Goal: Task Accomplishment & Management: Manage account settings

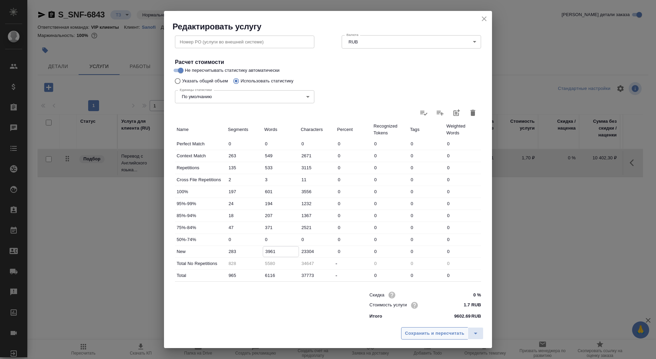
type input "3961"
click at [427, 336] on span "Сохранить и пересчитать" at bounding box center [434, 334] width 59 height 8
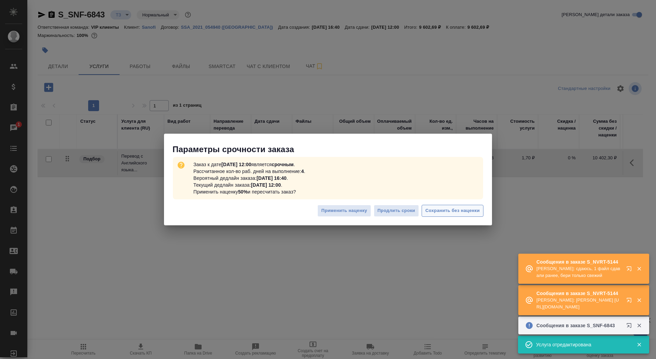
click at [440, 212] on span "Сохранить без наценки" at bounding box center [453, 211] width 54 height 8
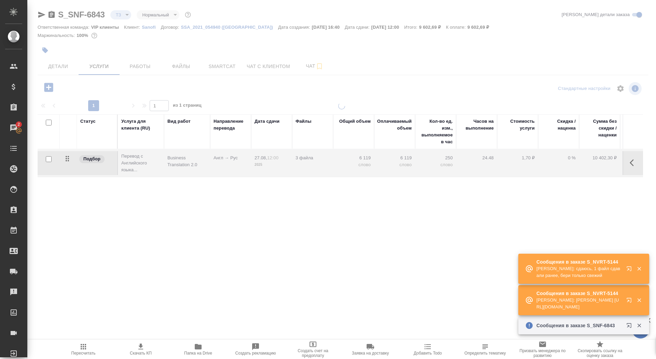
type input "new"
type input "urgent"
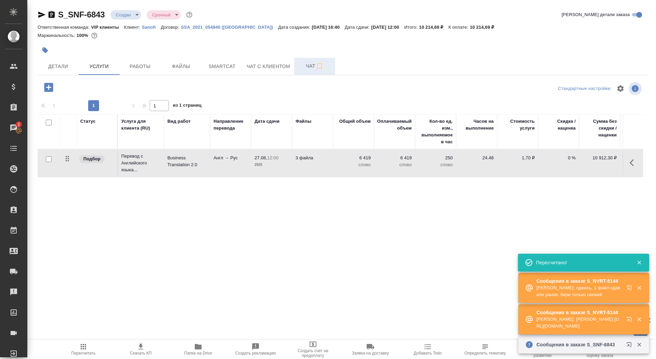
click at [301, 68] on span "Чат" at bounding box center [314, 66] width 33 height 9
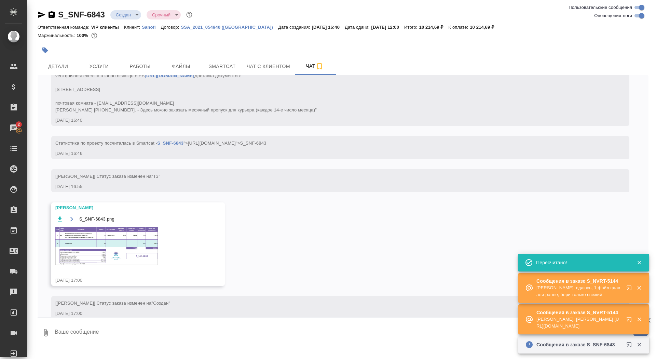
scroll to position [208, 0]
click at [150, 335] on textarea at bounding box center [351, 332] width 595 height 23
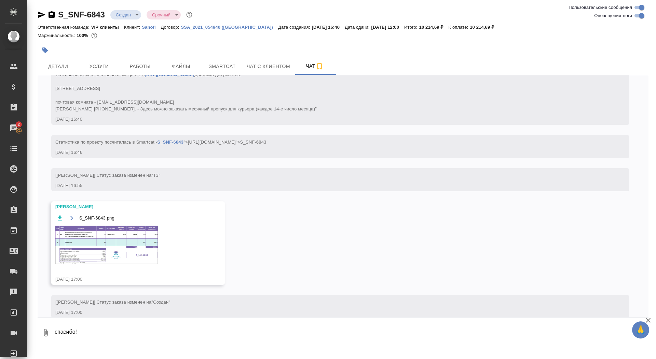
type textarea "спасибо!"
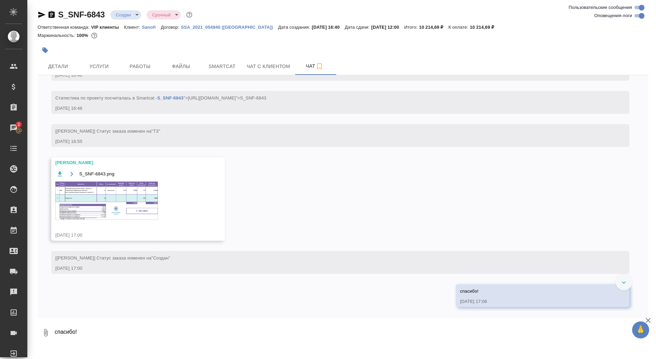
scroll to position [280, 0]
click at [133, 199] on img at bounding box center [106, 201] width 103 height 38
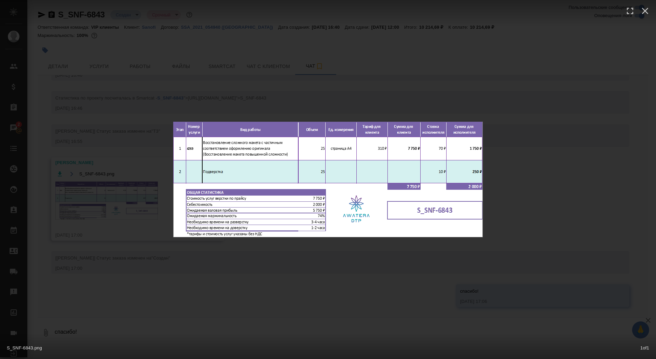
click at [133, 199] on div "S_SNF-6843.png 1 of 1" at bounding box center [328, 179] width 656 height 359
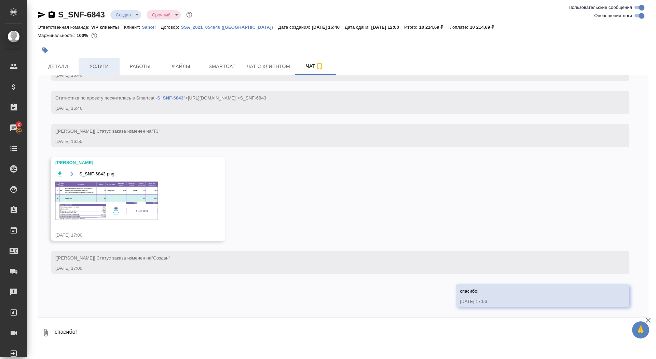
click at [98, 63] on span "Услуги" at bounding box center [99, 66] width 33 height 9
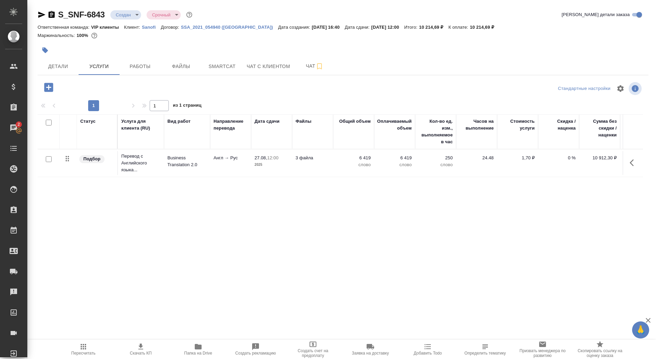
click at [48, 86] on icon "button" at bounding box center [48, 87] width 9 height 9
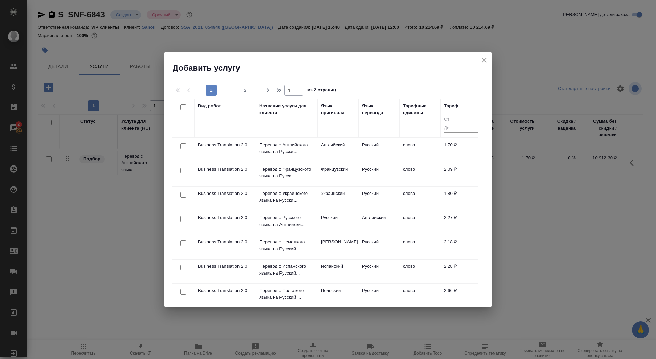
click at [280, 120] on div at bounding box center [286, 125] width 55 height 17
click at [280, 125] on input "text" at bounding box center [286, 125] width 55 height 9
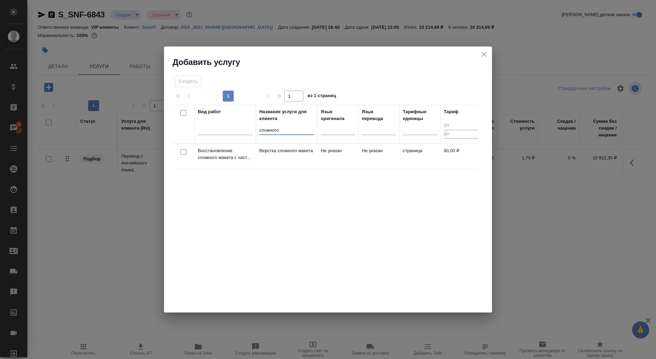
type input "сложного"
click at [289, 154] on p "Верстка сложного макета" at bounding box center [286, 150] width 55 height 7
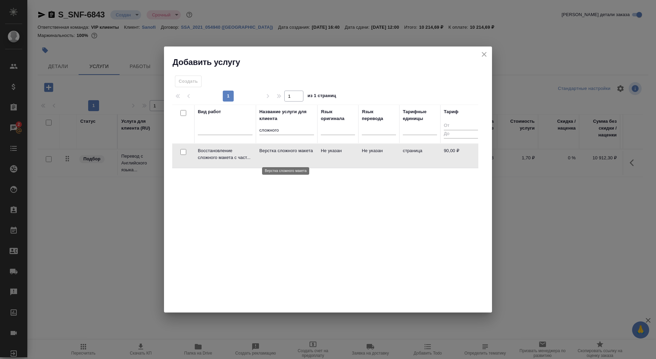
click at [289, 154] on p "Верстка сложного макета" at bounding box center [286, 150] width 55 height 7
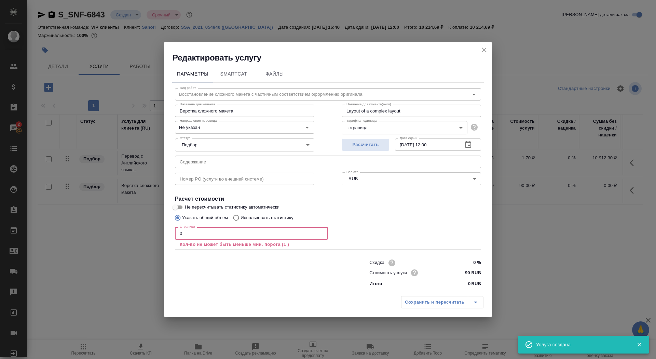
drag, startPoint x: 198, startPoint y: 232, endPoint x: 168, endPoint y: 232, distance: 29.4
click at [168, 232] on div "Параметры SmartCat Файлы Вид работ Восстановление сложного макета с частичным с…" at bounding box center [328, 178] width 328 height 230
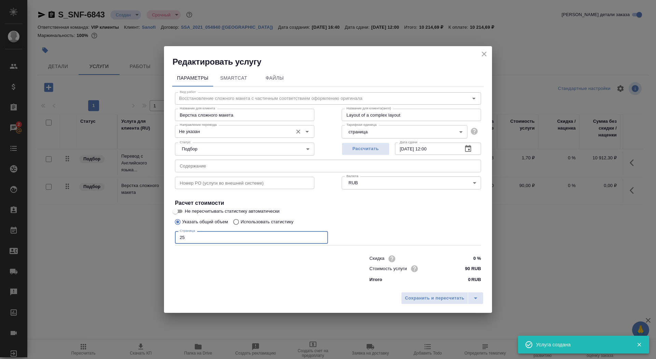
type input "25"
click at [217, 132] on input "Не указан" at bounding box center [233, 131] width 112 height 8
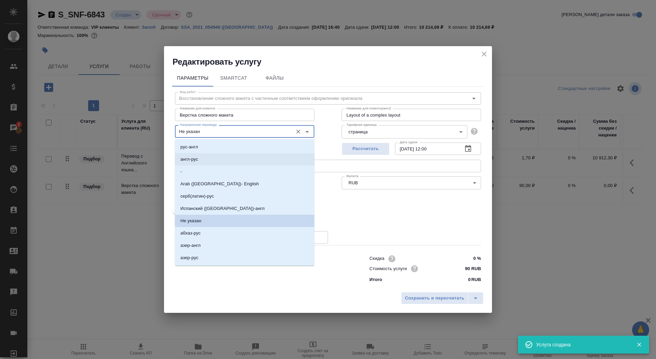
click at [218, 160] on li "англ-рус" at bounding box center [244, 159] width 139 height 12
type input "англ-рус"
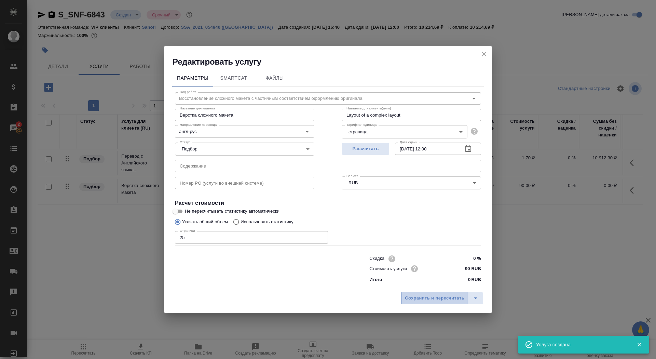
click at [410, 302] on button "Сохранить и пересчитать" at bounding box center [434, 298] width 67 height 12
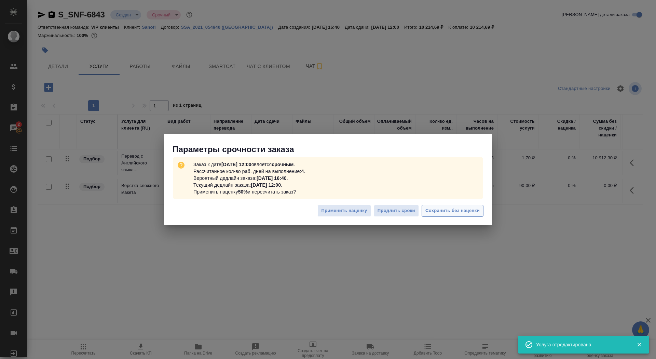
click at [447, 215] on button "Сохранить без наценки" at bounding box center [453, 211] width 62 height 12
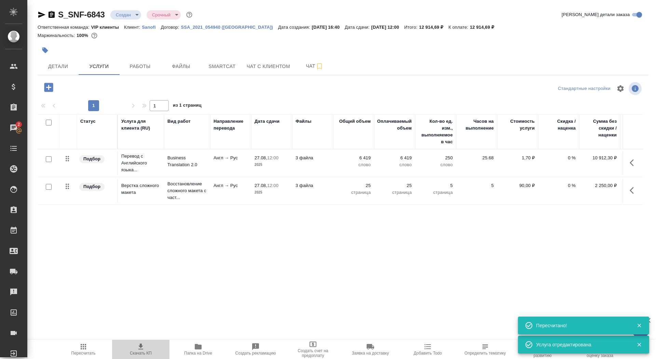
click at [131, 349] on span "Скачать КП" at bounding box center [140, 348] width 49 height 13
click at [52, 64] on span "Детали" at bounding box center [58, 66] width 33 height 9
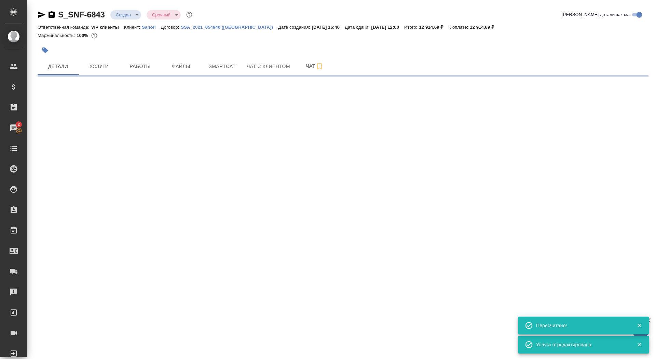
select select "RU"
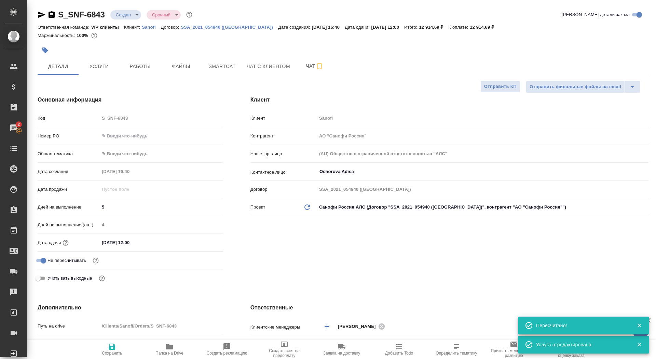
type textarea "x"
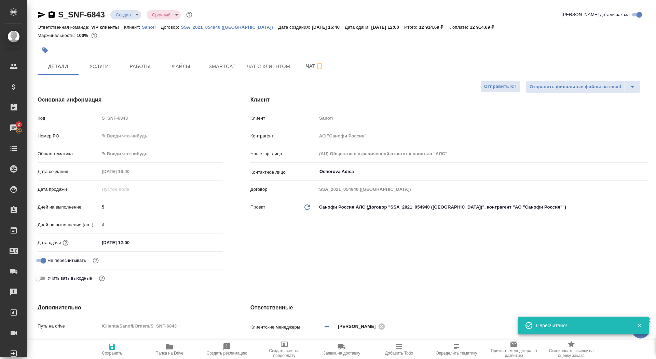
click at [99, 348] on span "Сохранить" at bounding box center [112, 348] width 49 height 13
type textarea "x"
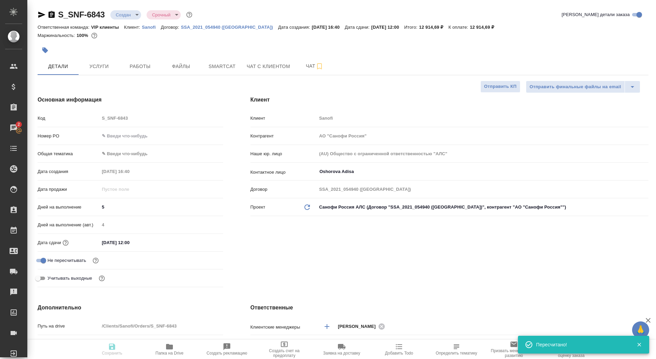
type textarea "x"
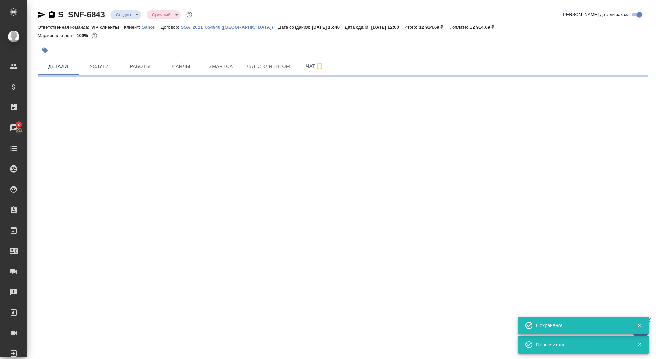
select select "RU"
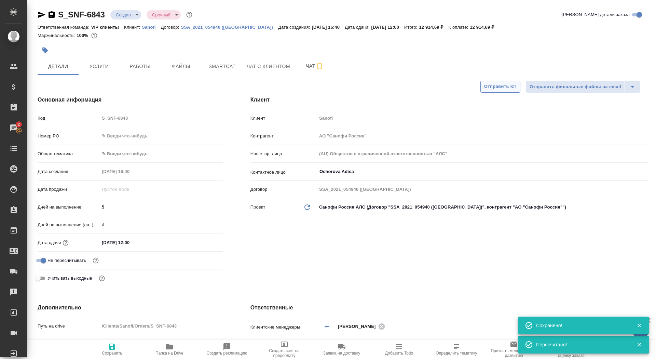
type textarea "x"
click at [497, 87] on span "Отправить КП" at bounding box center [500, 87] width 32 height 8
type textarea "x"
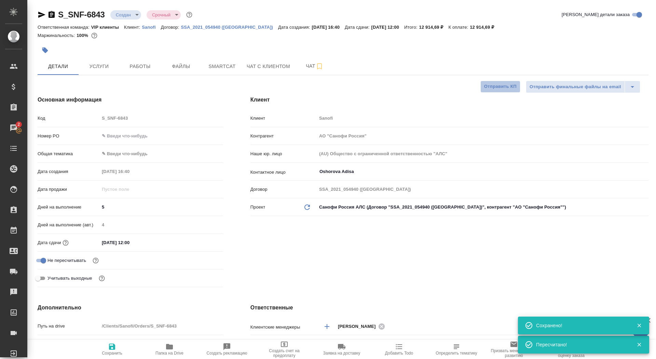
type textarea "x"
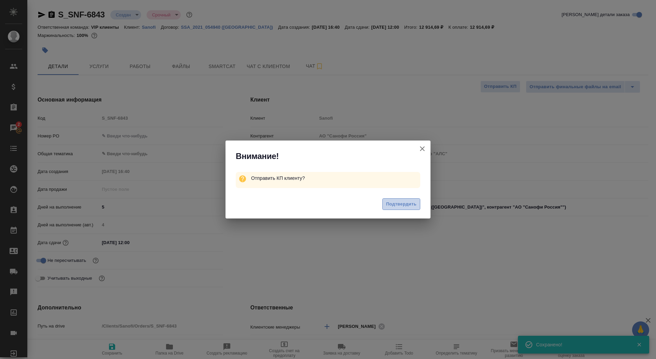
click at [384, 206] on button "Подтвердить" at bounding box center [401, 204] width 38 height 12
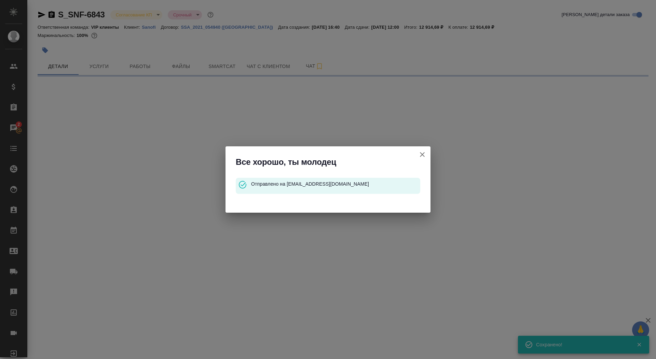
select select "RU"
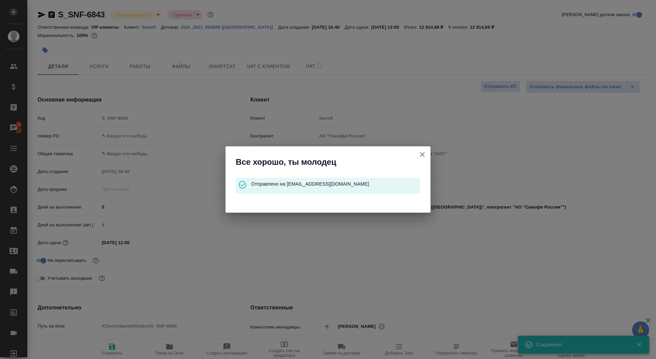
type textarea "x"
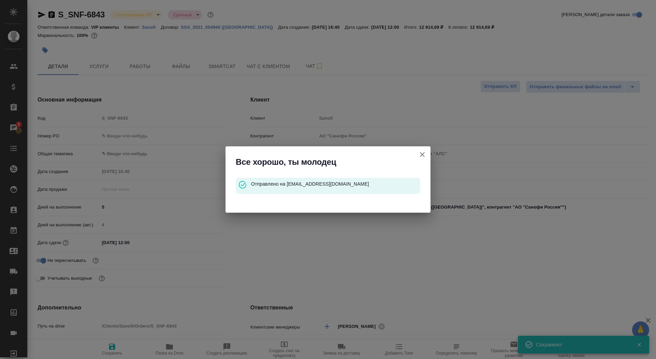
type textarea "x"
click at [422, 154] on icon "button" at bounding box center [422, 154] width 5 height 5
type textarea "x"
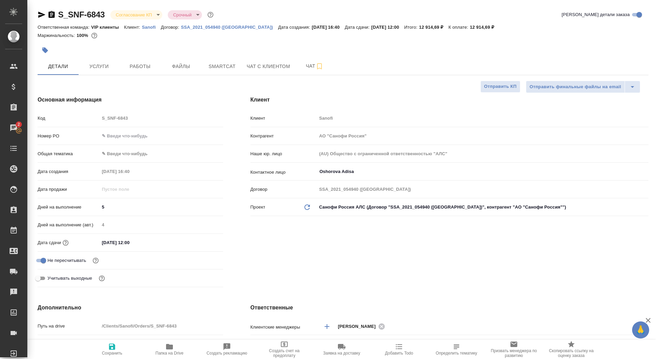
type textarea "x"
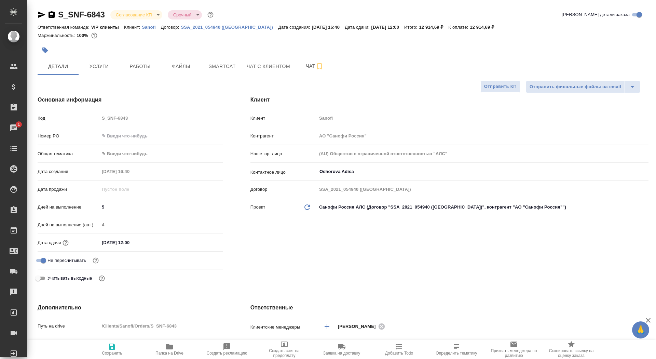
type textarea "x"
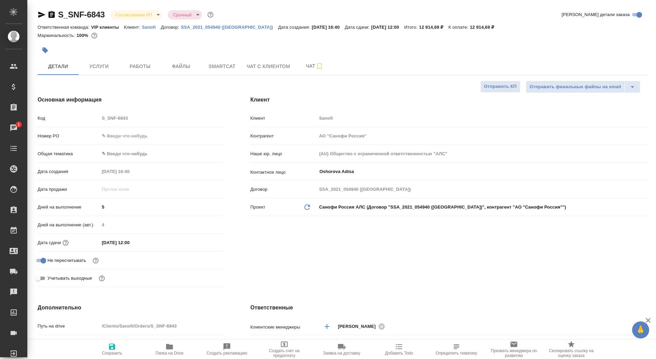
type textarea "x"
click at [54, 15] on icon "button" at bounding box center [52, 14] width 6 height 7
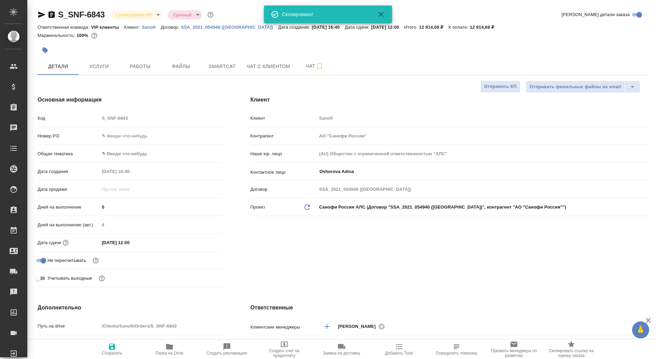
type textarea "x"
